Goal: Communication & Community: Answer question/provide support

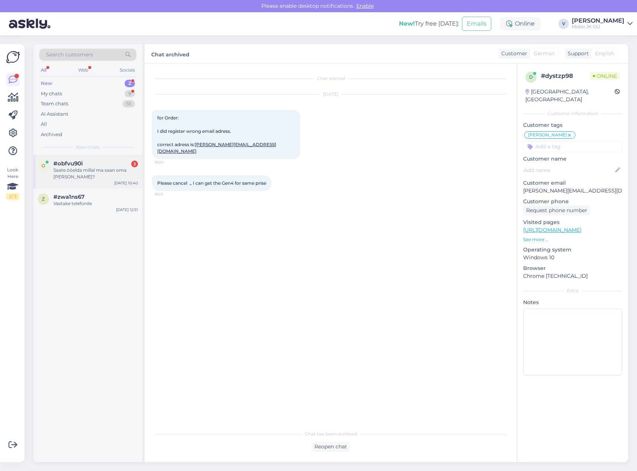
drag, startPoint x: 101, startPoint y: 167, endPoint x: 104, endPoint y: 161, distance: 6.5
click at [101, 166] on div "#obfvu90i 3 Saate ööelda millal ma saan oma [PERSON_NAME]?" at bounding box center [95, 170] width 85 height 20
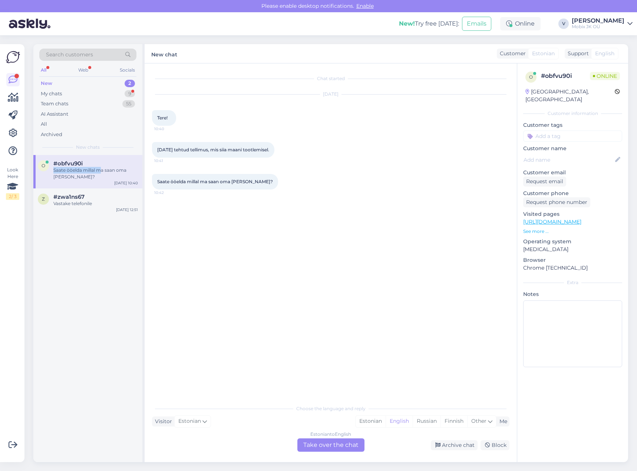
click at [366, 423] on div "Estonian" at bounding box center [371, 421] width 30 height 11
drag, startPoint x: 346, startPoint y: 443, endPoint x: 349, endPoint y: 432, distance: 11.9
click at [346, 443] on div "Estonian to Estonian Take over the chat" at bounding box center [330, 444] width 67 height 13
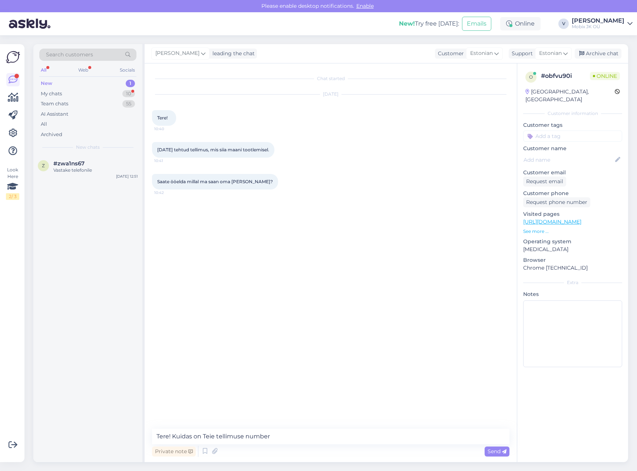
type textarea "Tere! Kuidas on Teie tellimuse number?"
click at [166, 244] on span "248742" at bounding box center [165, 245] width 16 height 6
copy div "248742 10:46"
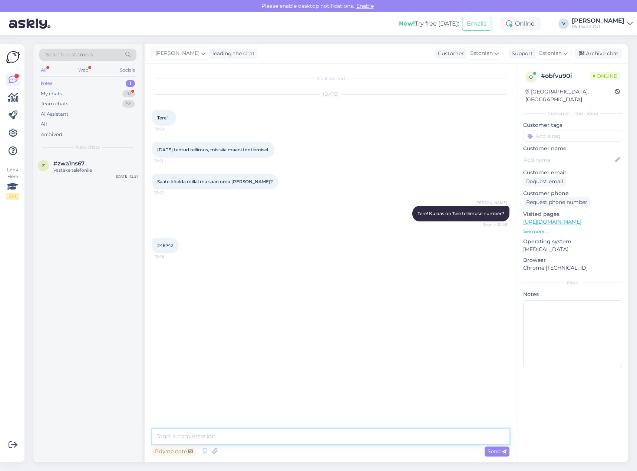
click at [413, 439] on textarea at bounding box center [330, 437] width 357 height 16
type textarea "Tänan. Teie tellimus on veel hankija kinnituse ootel, [PERSON_NAME] kinnituse s…"
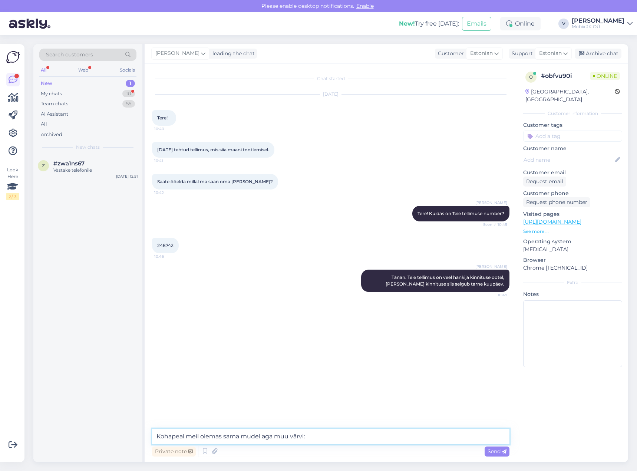
paste textarea "Garmin vivomove Sport Black Silicone"
paste textarea "Garmin vivomove Sport Cool Mint Silicone"
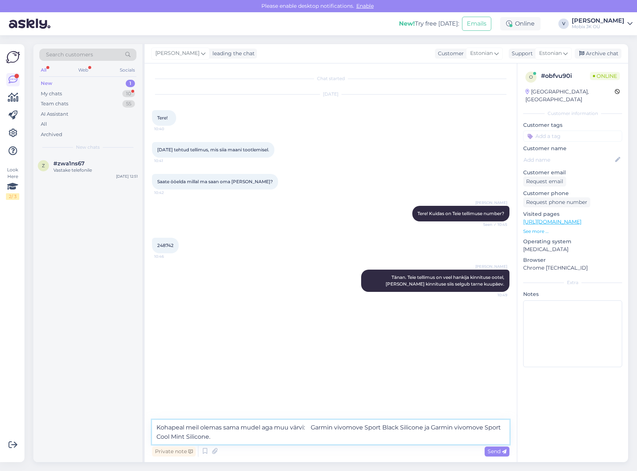
drag, startPoint x: 317, startPoint y: 428, endPoint x: 321, endPoint y: 428, distance: 4.1
click at [317, 428] on textarea "Kohapeal meil olemas sama mudel aga muu värvi: Garmin vivomove Sport Black Sili…" at bounding box center [330, 432] width 357 height 24
type textarea "Kohapeal meil olemas sama mudel aga muu värvi: Garmin vivomove Sport Black Sili…"
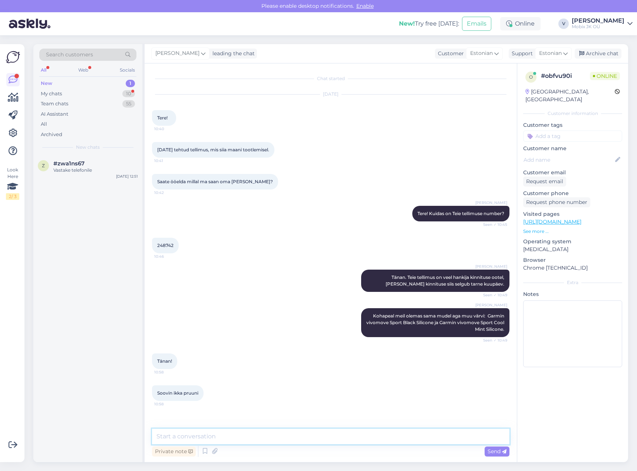
click at [288, 431] on textarea at bounding box center [330, 437] width 357 height 16
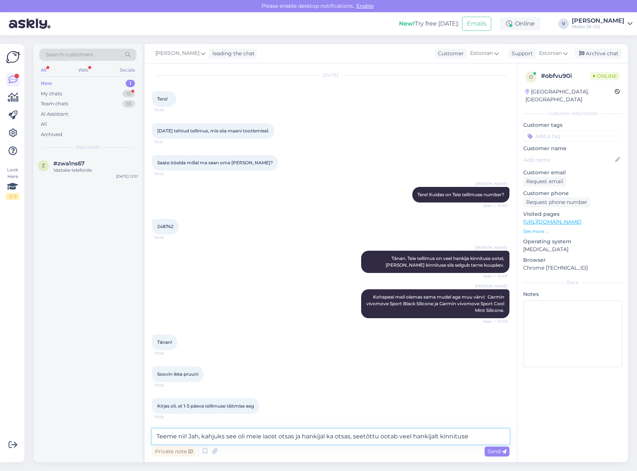
type textarea "Teeme nii! Jah, kahjuks see oli meie laost otsas ja hankijal ka otsas, seetõttu…"
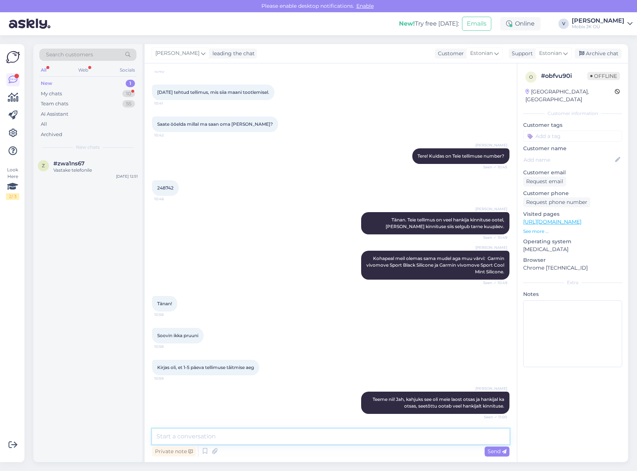
scroll to position [121, 0]
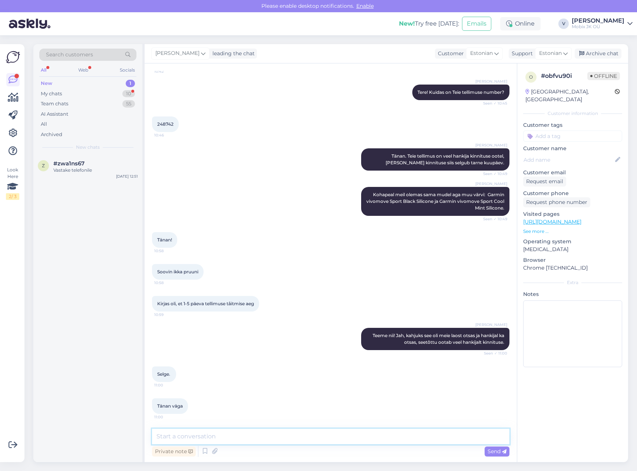
click at [283, 430] on textarea at bounding box center [330, 437] width 357 height 16
type textarea "Ilusat päeva!"
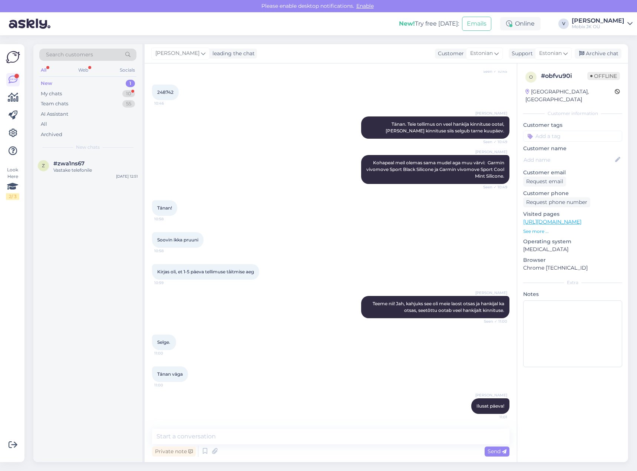
click at [587, 131] on input at bounding box center [572, 136] width 99 height 11
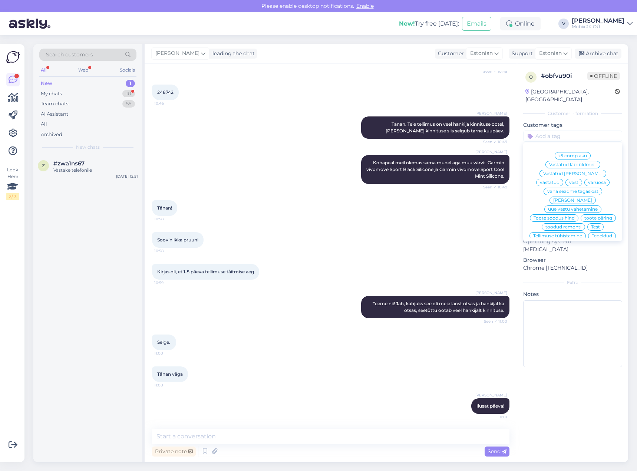
click at [560, 180] on span "vastatud" at bounding box center [550, 182] width 20 height 4
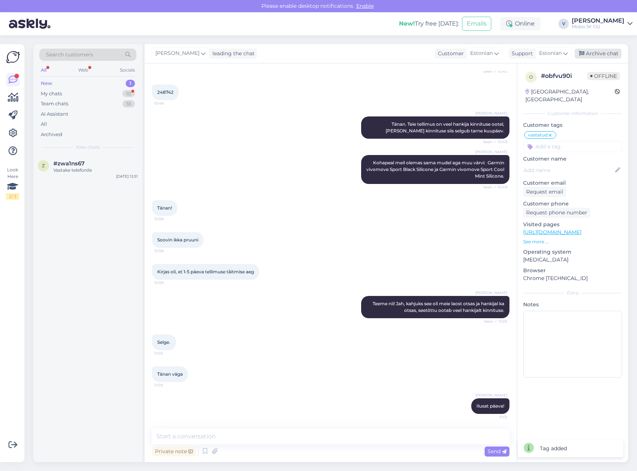
click at [601, 55] on div "Archive chat" at bounding box center [598, 54] width 47 height 10
